Goal: Transaction & Acquisition: Purchase product/service

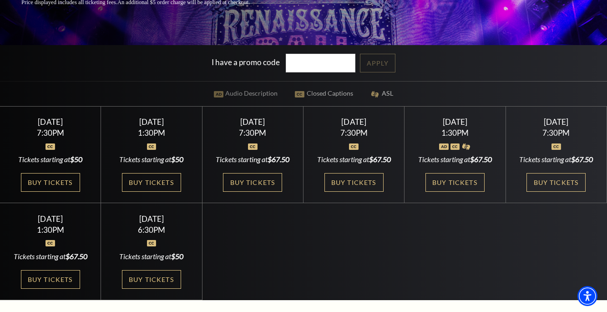
scroll to position [198, 0]
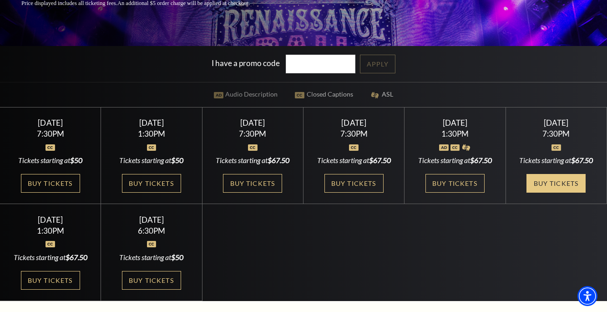
click at [570, 192] on link "Buy Tickets" at bounding box center [555, 183] width 59 height 19
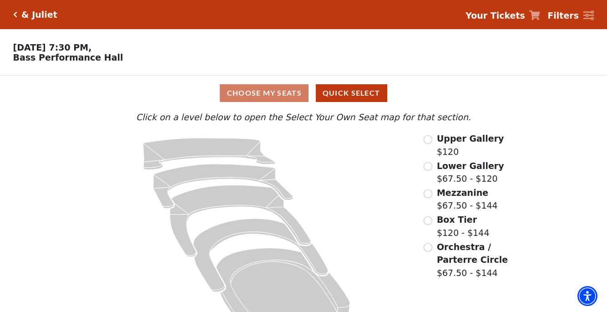
scroll to position [23, 0]
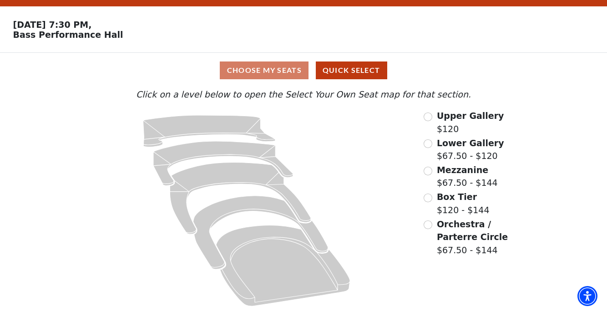
click at [293, 79] on div "Choose My Seats Quick Select" at bounding box center [303, 70] width 455 height 35
click at [294, 71] on div "Choose My Seats Quick Select" at bounding box center [303, 70] width 455 height 18
click at [355, 69] on button "Quick Select" at bounding box center [351, 70] width 71 height 18
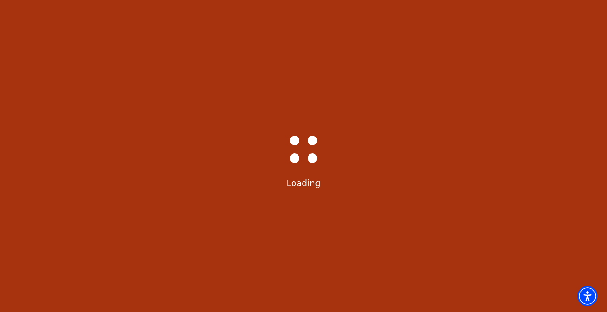
scroll to position [0, 0]
select select "6233"
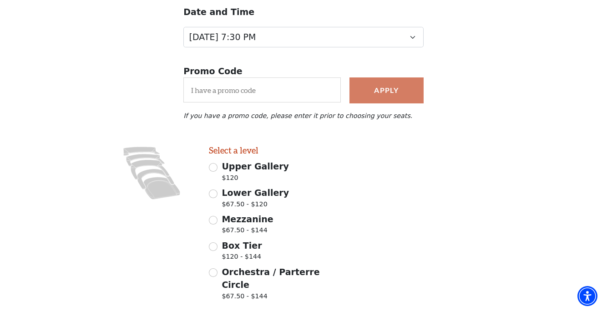
scroll to position [116, 0]
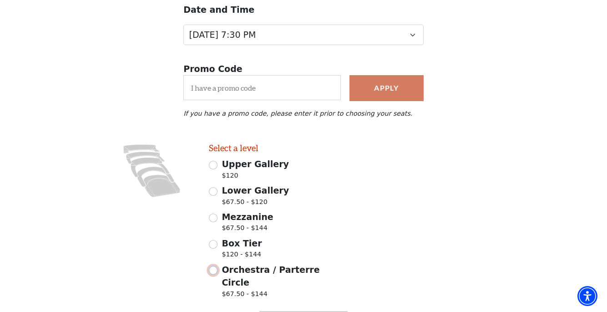
click at [216, 273] on input "Orchestra / Parterre Circle $67.50 - $144" at bounding box center [213, 270] width 9 height 9
radio input "true"
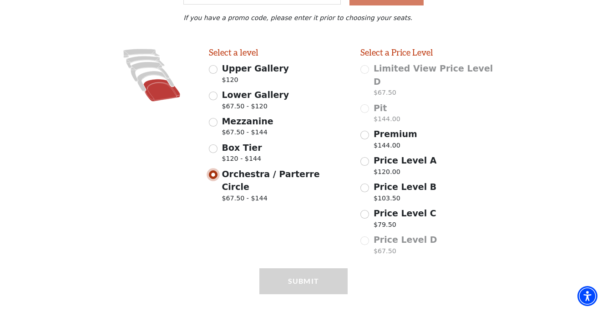
scroll to position [216, 0]
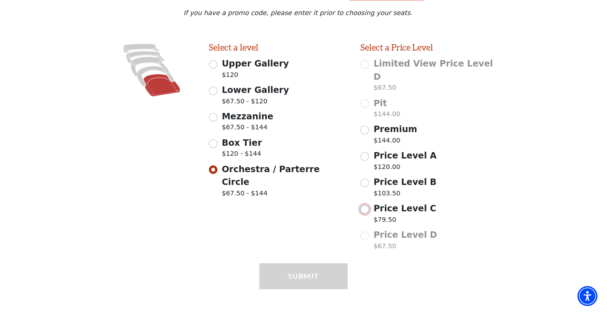
click at [365, 205] on input "Price Level C $79.50" at bounding box center [364, 209] width 9 height 9
radio input "true"
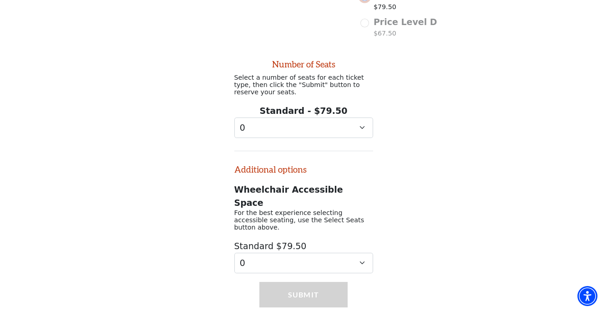
scroll to position [429, 0]
click at [362, 117] on select "0 1 2 3 4 5 6 7 8 9" at bounding box center [303, 127] width 139 height 20
select select "2"
click at [234, 117] on select "0 1 2 3 4 5 6 7 8 9" at bounding box center [303, 127] width 139 height 20
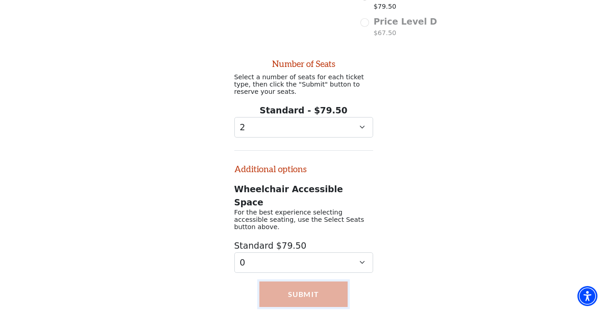
click at [317, 281] on button "Submit" at bounding box center [303, 293] width 88 height 25
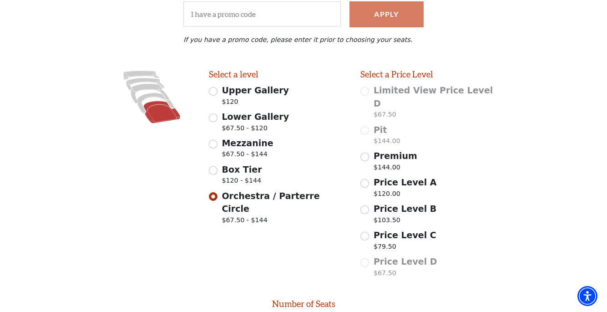
scroll to position [2, 0]
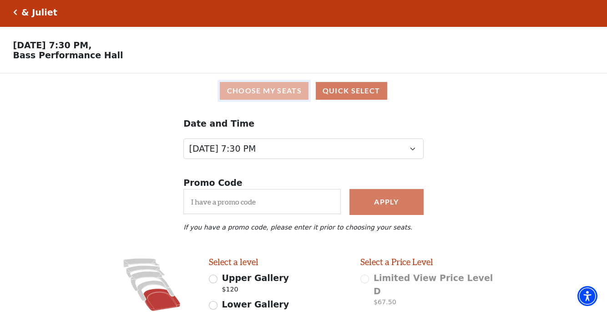
click at [255, 87] on button "Choose My Seats" at bounding box center [264, 91] width 89 height 18
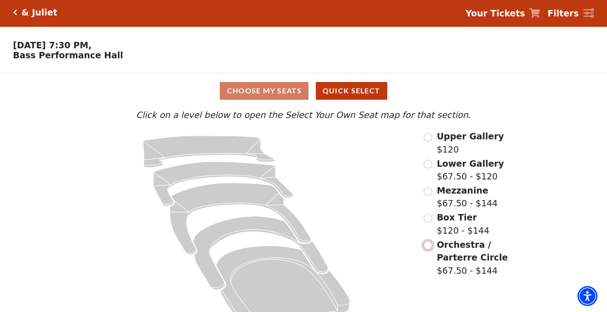
click at [427, 243] on input "Orchestra / Parterre Circle$67.50 - $144\a" at bounding box center [427, 245] width 9 height 9
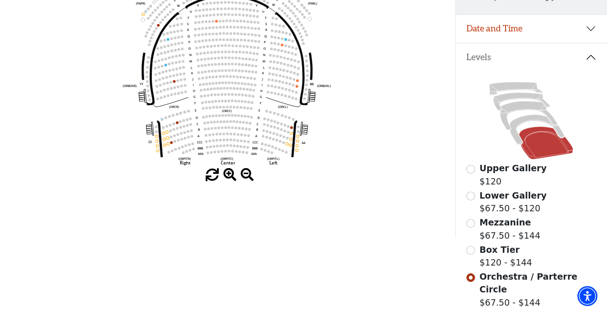
scroll to position [189, 0]
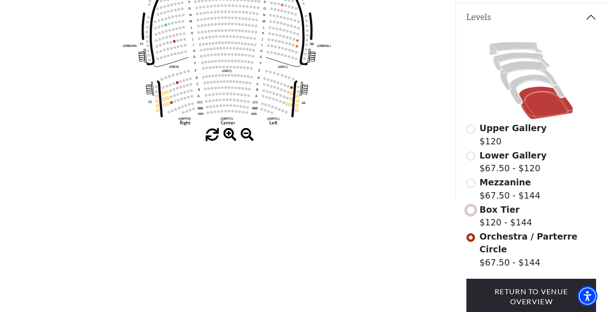
click at [471, 212] on input "Box Tier$120 - $144\a" at bounding box center [470, 210] width 9 height 9
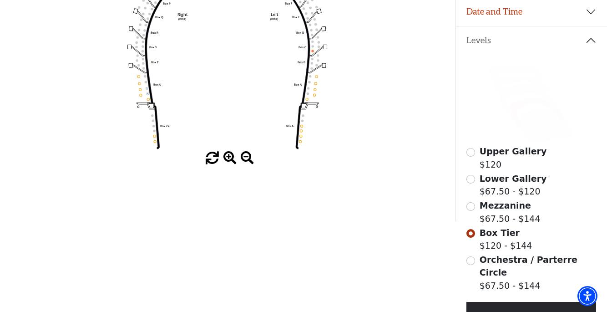
scroll to position [168, 0]
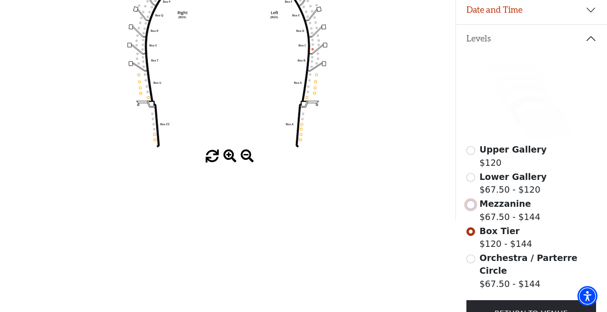
click at [474, 204] on input "Mezzanine$67.50 - $144\a" at bounding box center [470, 204] width 9 height 9
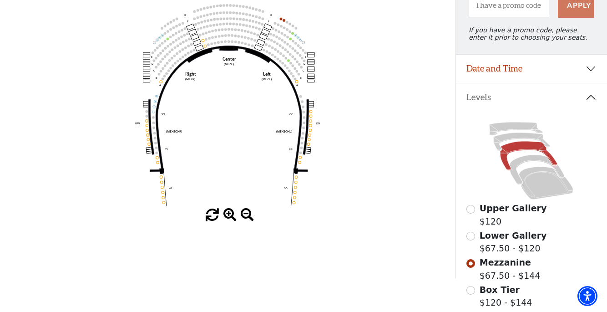
scroll to position [120, 0]
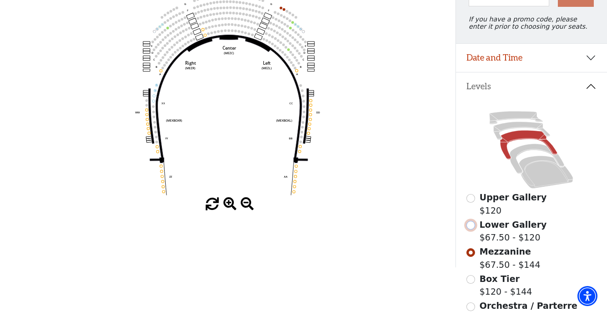
click at [472, 225] on input "Lower Gallery$67.50 - $120\a" at bounding box center [470, 225] width 9 height 9
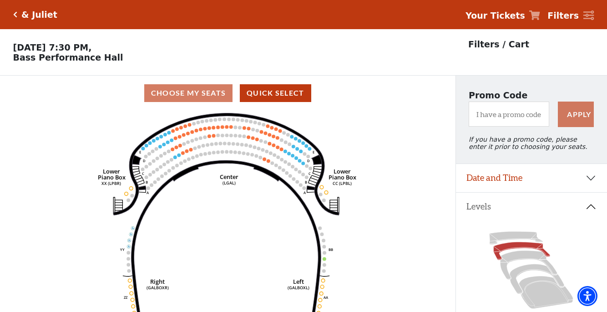
scroll to position [52, 0]
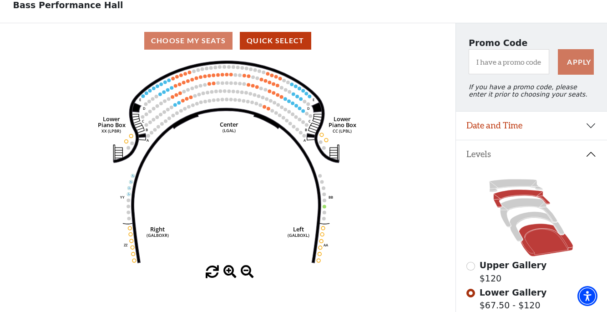
click at [549, 240] on icon at bounding box center [546, 239] width 54 height 33
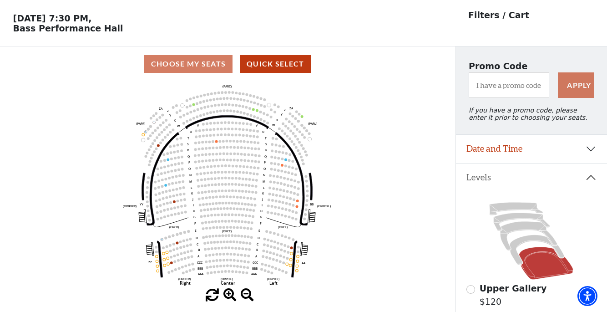
scroll to position [31, 0]
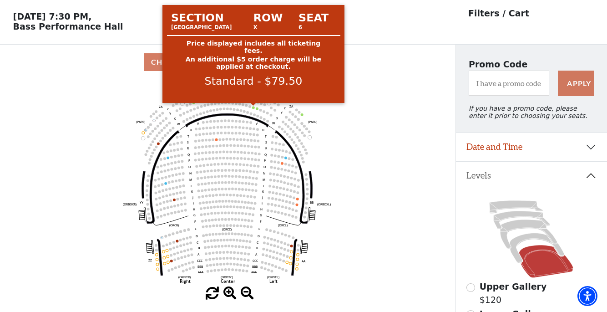
click at [252, 107] on circle at bounding box center [253, 107] width 3 height 3
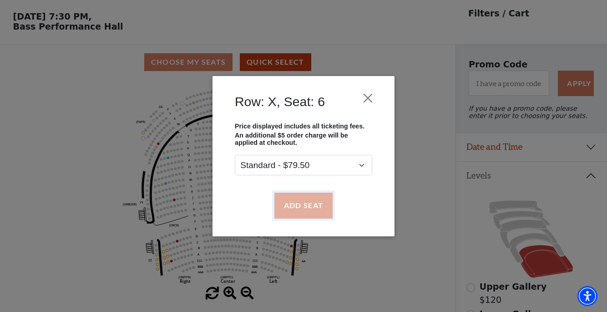
click at [312, 207] on button "Add Seat" at bounding box center [303, 204] width 58 height 25
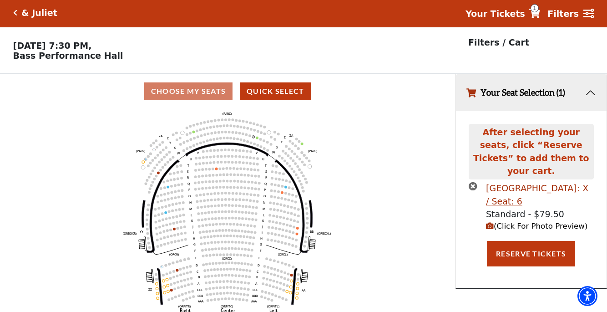
scroll to position [0, 0]
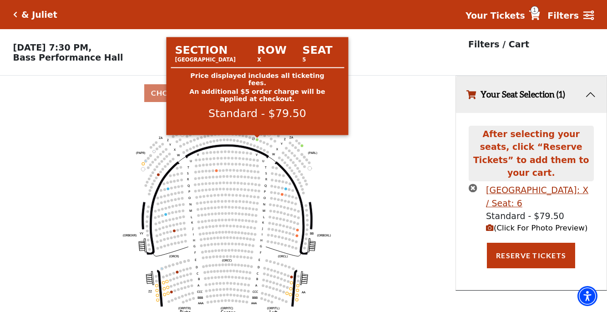
click at [256, 140] on circle at bounding box center [257, 139] width 3 height 3
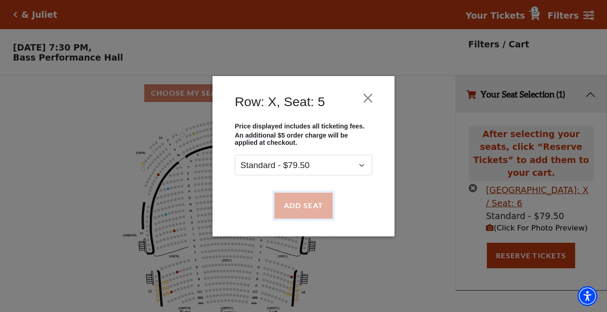
click at [299, 205] on button "Add Seat" at bounding box center [303, 204] width 58 height 25
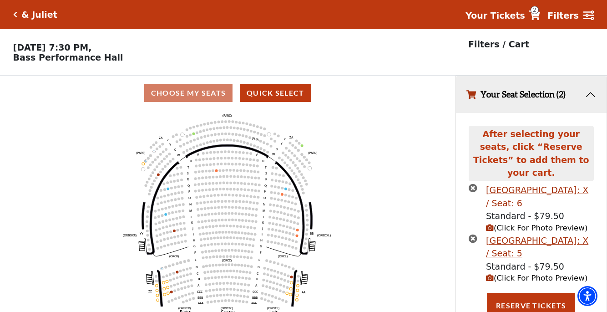
scroll to position [19, 0]
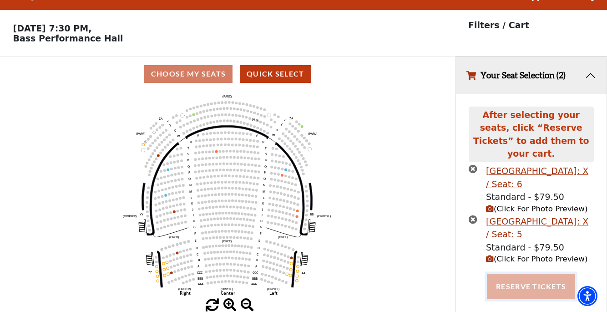
click at [549, 280] on button "Reserve Tickets" at bounding box center [531, 285] width 88 height 25
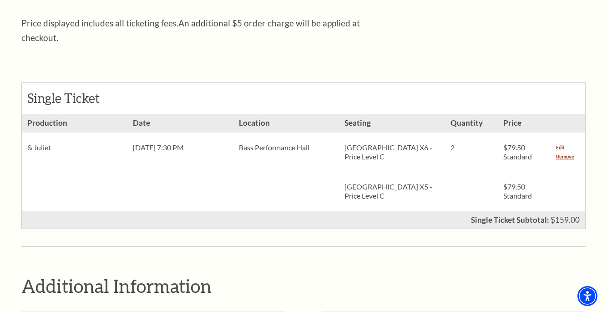
scroll to position [358, 0]
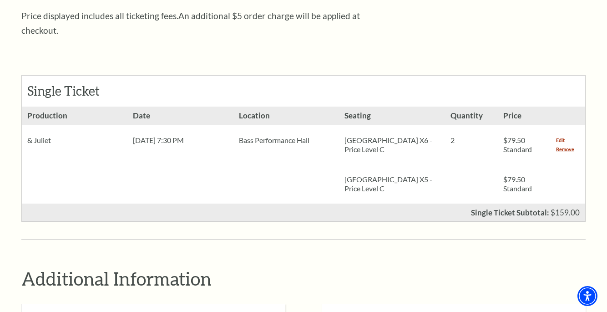
click at [561, 136] on link "Edit" at bounding box center [560, 140] width 9 height 9
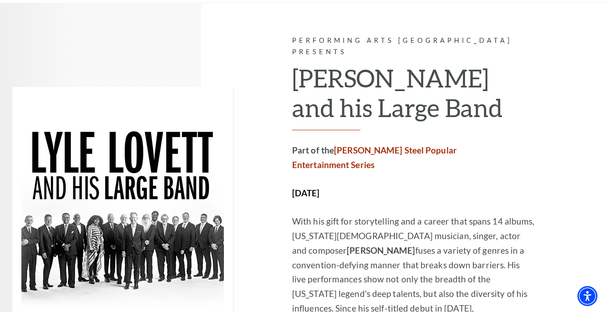
scroll to position [453, 0]
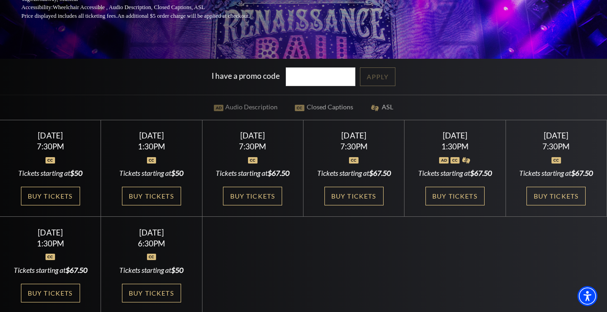
scroll to position [187, 0]
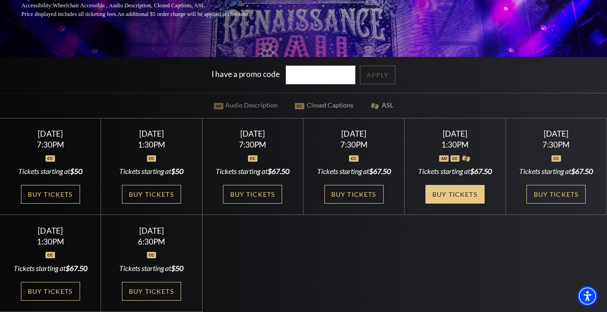
click at [476, 203] on link "Buy Tickets" at bounding box center [454, 194] width 59 height 19
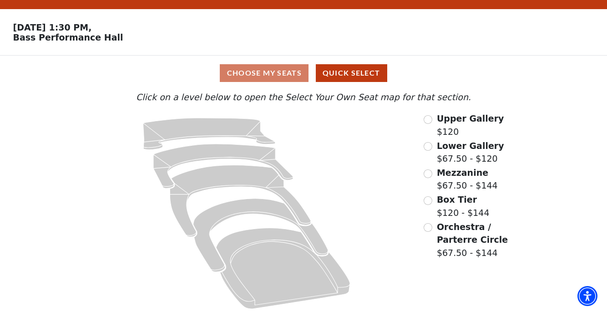
scroll to position [23, 0]
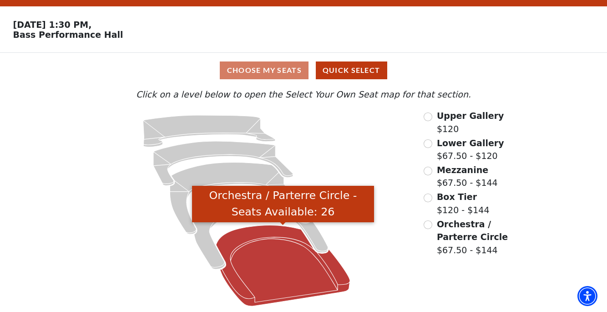
click at [283, 254] on icon "Orchestra / Parterre Circle - Seats Available: 26" at bounding box center [283, 265] width 134 height 81
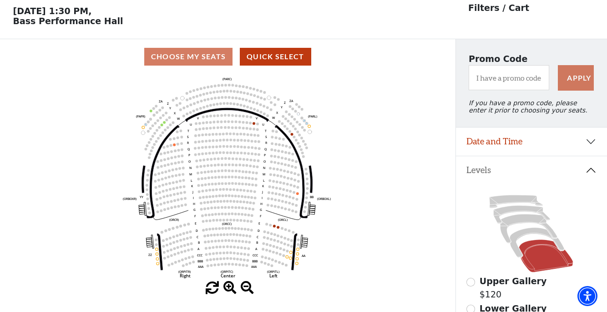
scroll to position [42, 0]
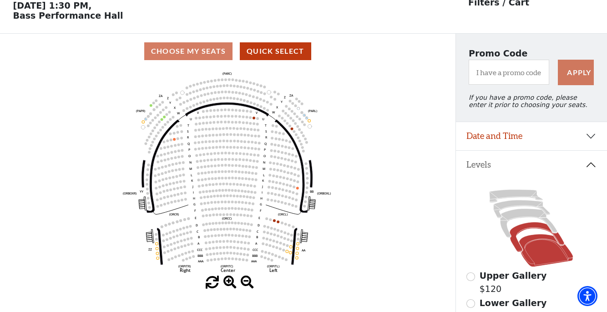
click at [531, 227] on icon at bounding box center [536, 237] width 55 height 30
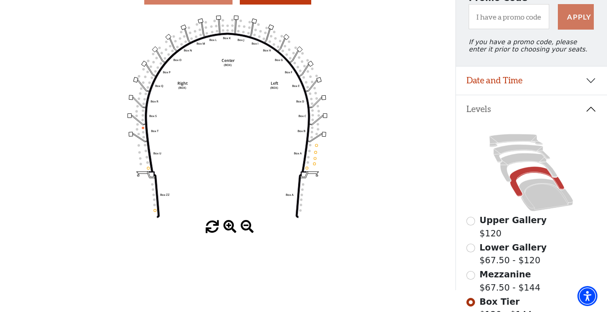
scroll to position [33, 0]
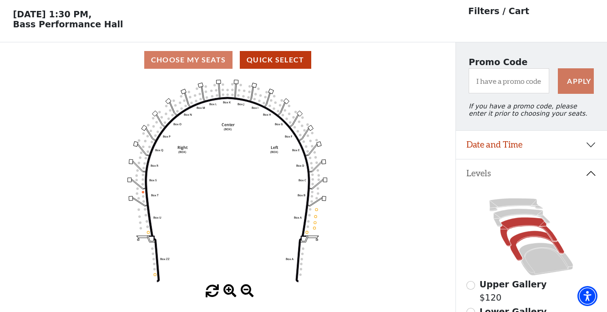
click at [528, 222] on icon at bounding box center [528, 231] width 57 height 29
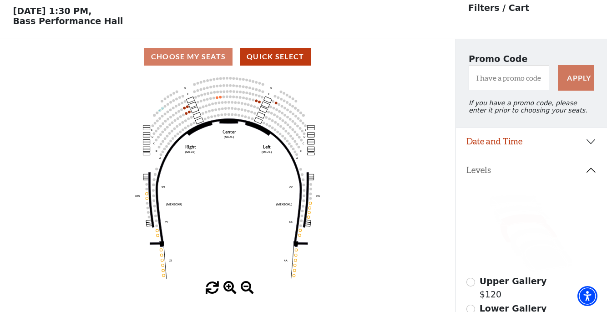
scroll to position [42, 0]
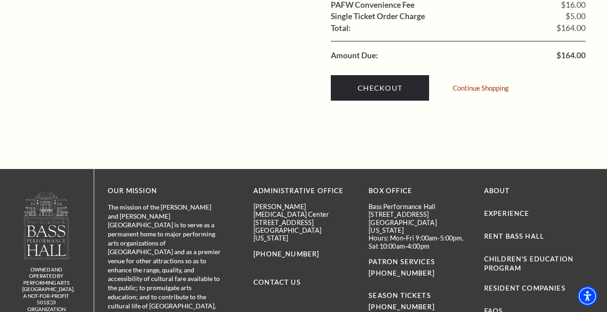
scroll to position [973, 0]
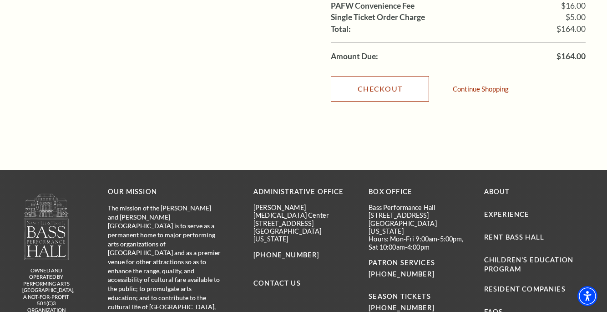
click at [392, 76] on link "Checkout" at bounding box center [380, 88] width 98 height 25
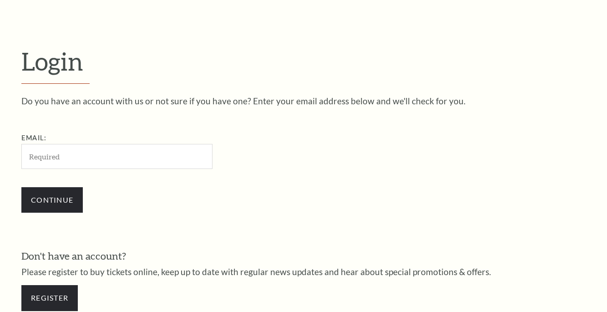
type input "[PERSON_NAME][EMAIL_ADDRESS][DOMAIN_NAME]"
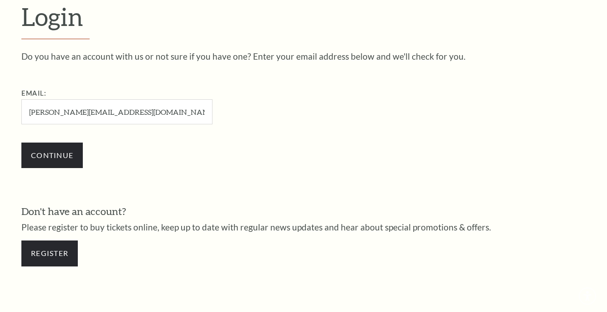
scroll to position [252, 0]
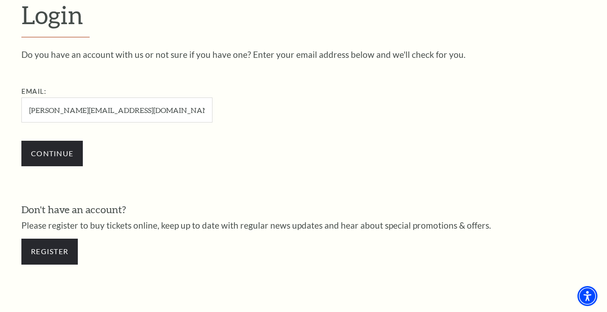
click at [41, 168] on div "Continue" at bounding box center [162, 153] width 282 height 44
click at [58, 152] on input "Continue" at bounding box center [51, 153] width 61 height 25
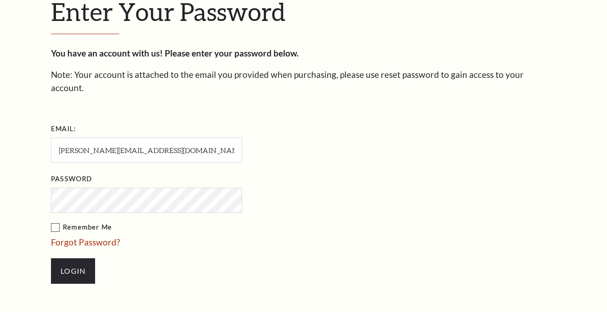
scroll to position [261, 0]
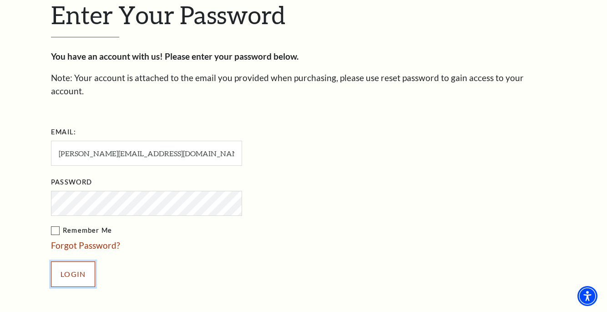
click at [74, 265] on input "Login" at bounding box center [73, 273] width 44 height 25
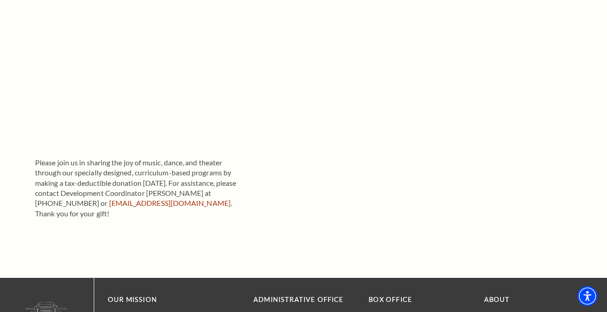
scroll to position [92, 0]
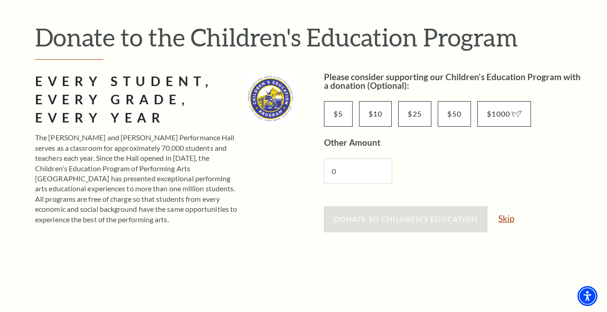
click at [509, 219] on link "Skip" at bounding box center [506, 218] width 16 height 9
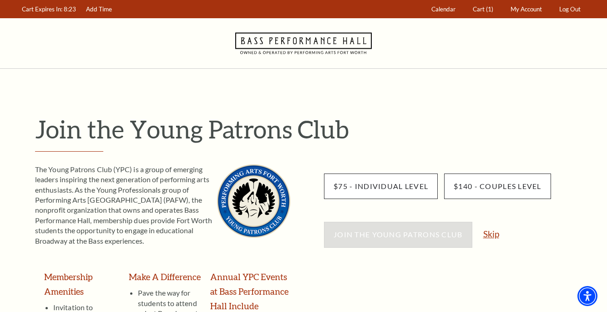
click at [489, 234] on link "Skip" at bounding box center [491, 233] width 16 height 9
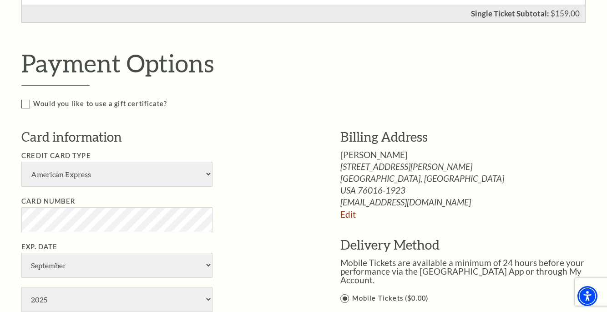
scroll to position [380, 0]
click at [349, 213] on link "Edit" at bounding box center [347, 213] width 15 height 10
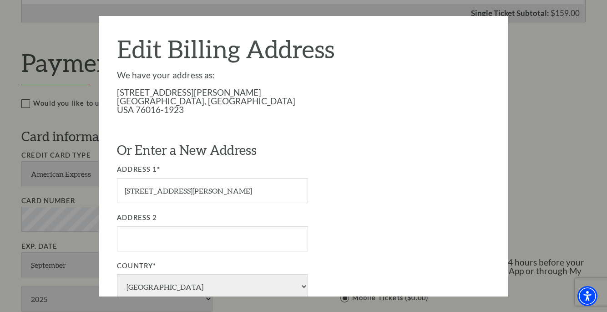
scroll to position [2, 0]
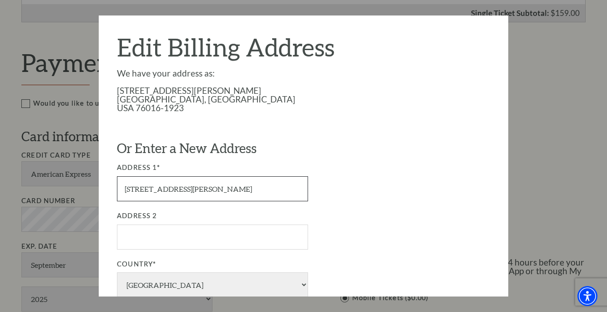
drag, startPoint x: 201, startPoint y: 193, endPoint x: 50, endPoint y: 193, distance: 151.0
click at [56, 193] on div "Payment Options Would you like to use a gift certificate? Gift Certificate Numb…" at bounding box center [312, 238] width 583 height 381
type input "[STREET_ADDRESS][PERSON_NAME]"
click at [259, 121] on div "We have your address as: [STREET_ADDRESS][PERSON_NAME] USA 76016-1923 Or Enter …" at bounding box center [303, 260] width 373 height 382
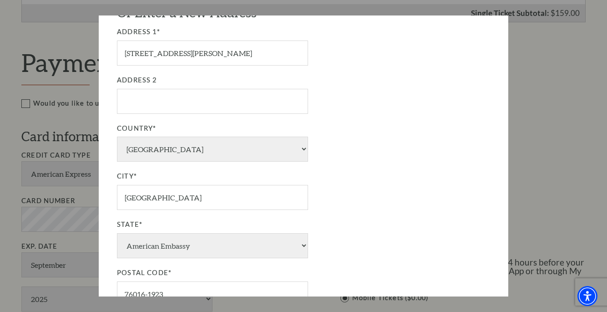
scroll to position [247, 0]
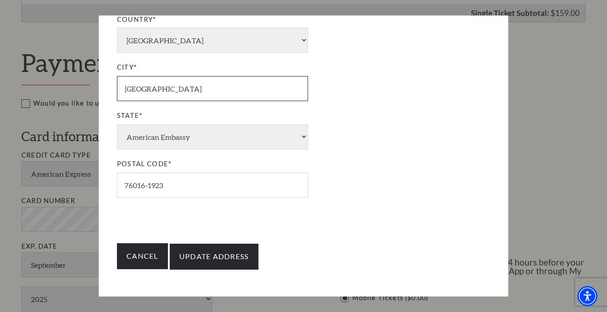
drag, startPoint x: 176, startPoint y: 89, endPoint x: 67, endPoint y: 73, distance: 110.2
click at [78, 79] on div "Payment Options Would you like to use a gift certificate? Gift Certificate Numb…" at bounding box center [312, 238] width 583 height 381
type input "[GEOGRAPHIC_DATA]"
click at [358, 92] on div "City* [GEOGRAPHIC_DATA]" at bounding box center [265, 81] width 296 height 39
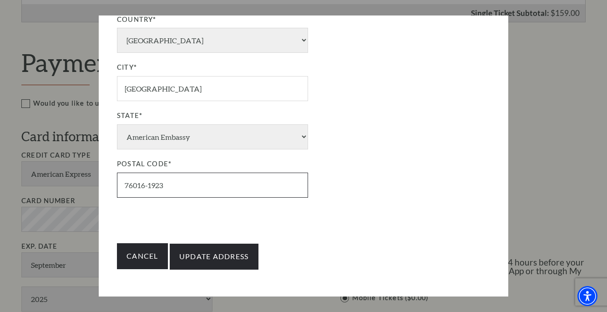
click at [192, 189] on input "76016-1923" at bounding box center [212, 184] width 191 height 25
drag, startPoint x: 192, startPoint y: 189, endPoint x: 54, endPoint y: 156, distance: 142.0
click at [61, 157] on div "Payment Options Would you like to use a gift certificate? Gift Certificate Numb…" at bounding box center [312, 238] width 583 height 381
type input "75218"
click at [362, 80] on div "City* Dallas" at bounding box center [265, 81] width 296 height 39
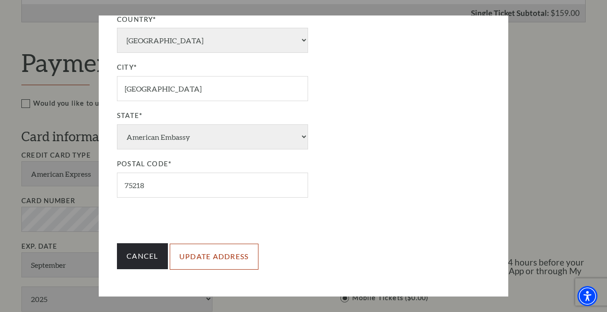
click at [228, 254] on input "Update Address" at bounding box center [214, 255] width 89 height 25
type input "Update Address"
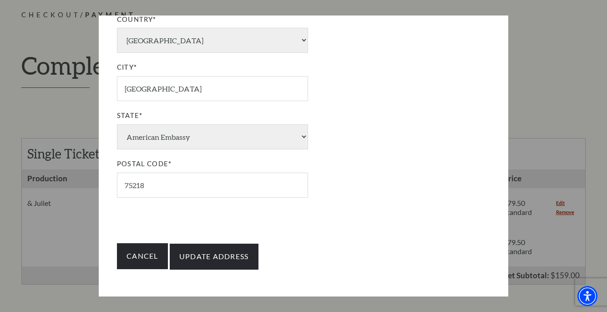
scroll to position [64, 0]
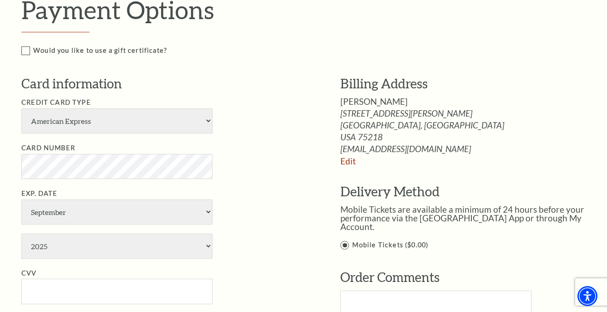
scroll to position [433, 0]
click at [91, 111] on select "American Express Visa Master Card Discover" at bounding box center [116, 120] width 191 height 25
select select "24"
click at [21, 108] on select "American Express Visa Master Card Discover" at bounding box center [116, 120] width 191 height 25
select select "12"
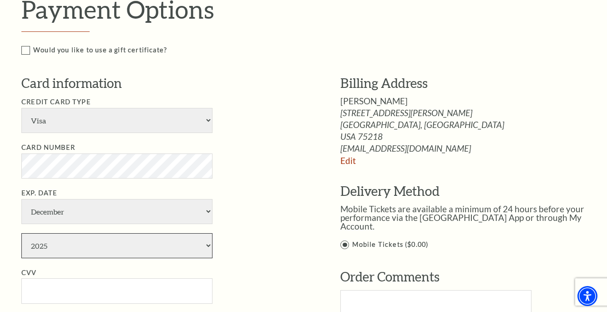
select select "2029"
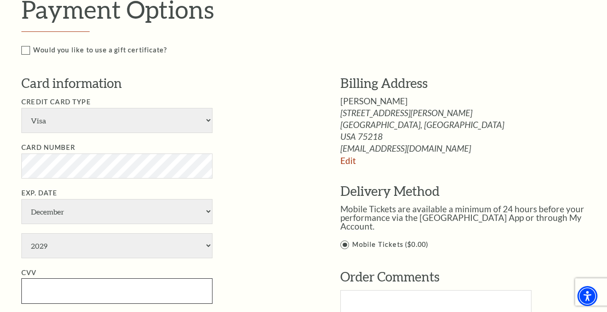
type input "879"
type input "[PERSON_NAME]"
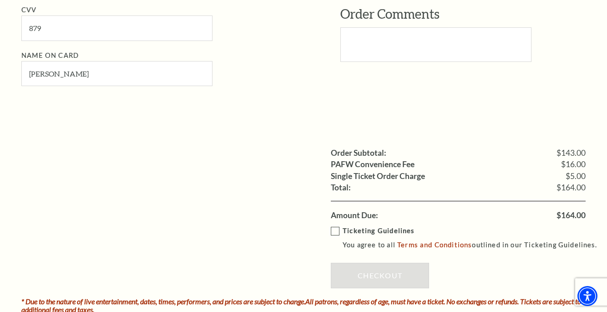
scroll to position [697, 0]
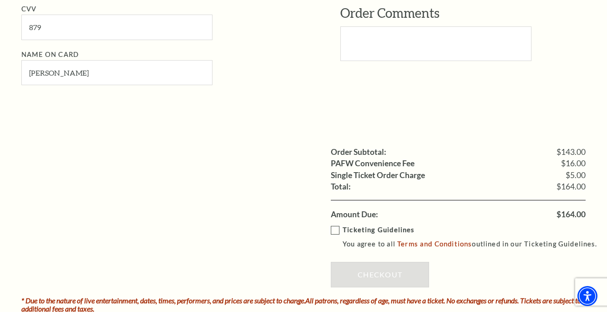
click at [336, 234] on label "Ticketing Guidelines You agree to all Terms and Conditions outlined in our Tick…" at bounding box center [468, 236] width 274 height 25
click at [0, 0] on input "Ticketing Guidelines You agree to all Terms and Conditions outlined in our Tick…" at bounding box center [0, 0] width 0 height 0
click at [359, 271] on link "Checkout" at bounding box center [380, 273] width 98 height 25
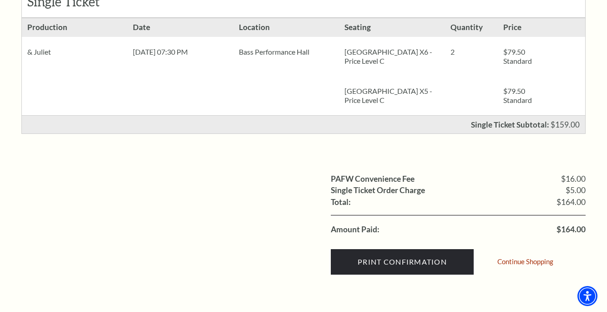
scroll to position [273, 0]
